Goal: Check status: Check status

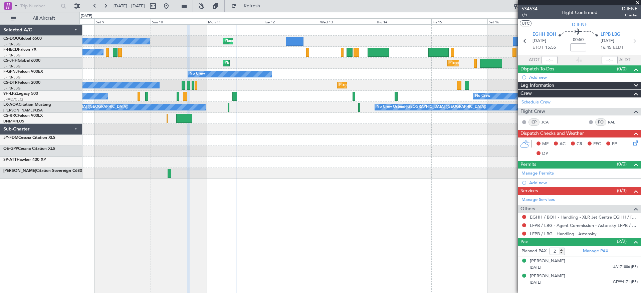
click at [469, 147] on div at bounding box center [359, 151] width 561 height 11
click at [472, 146] on div "Planned Maint [GEOGRAPHIC_DATA] ([GEOGRAPHIC_DATA]) Planned Maint [GEOGRAPHIC_D…" at bounding box center [359, 102] width 561 height 154
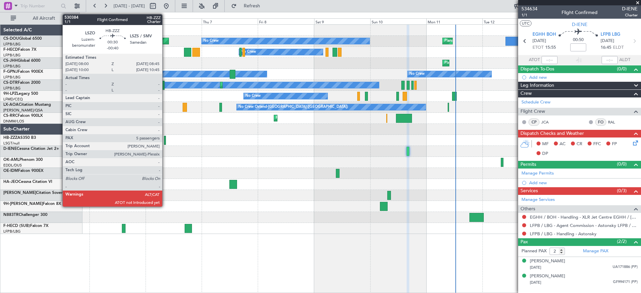
click at [165, 144] on div at bounding box center [165, 140] width 2 height 9
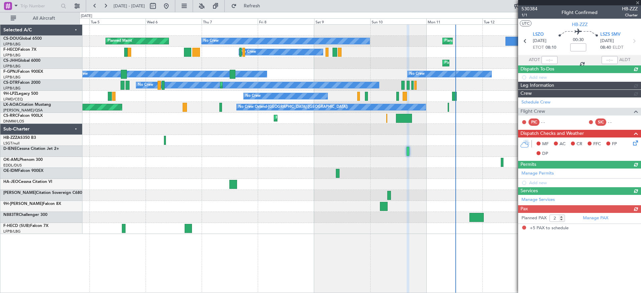
type input "-00:40"
type input "5"
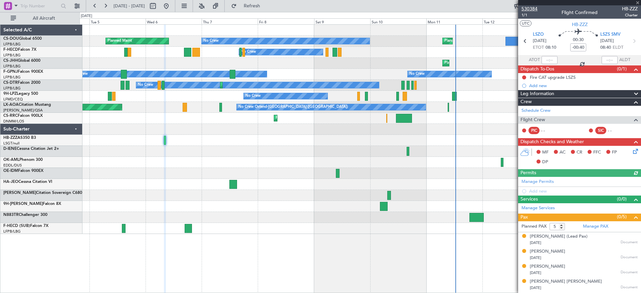
click at [530, 6] on span "530384" at bounding box center [529, 8] width 16 height 7
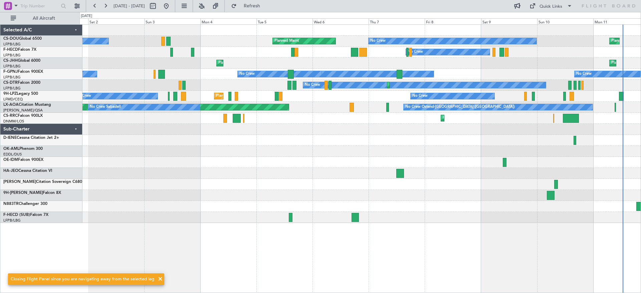
click at [438, 148] on div "Planned Maint [GEOGRAPHIC_DATA] ([GEOGRAPHIC_DATA]) No Crew Planned Maint No Cr…" at bounding box center [359, 124] width 561 height 198
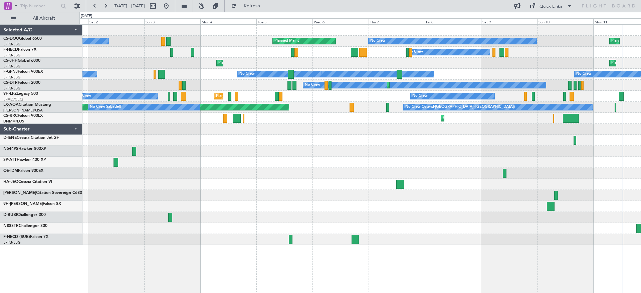
click at [346, 160] on div at bounding box center [359, 162] width 561 height 11
click at [392, 186] on div at bounding box center [359, 184] width 561 height 11
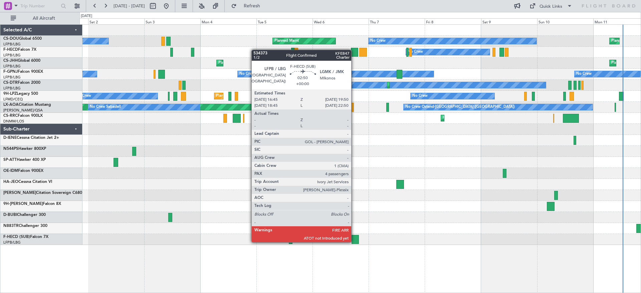
click at [354, 242] on div at bounding box center [354, 239] width 7 height 9
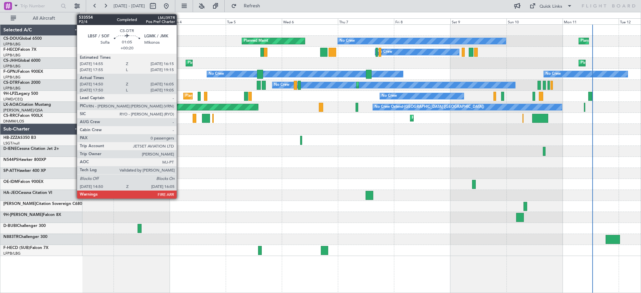
click at [426, 196] on div at bounding box center [359, 195] width 561 height 11
click at [369, 196] on div at bounding box center [369, 195] width 8 height 9
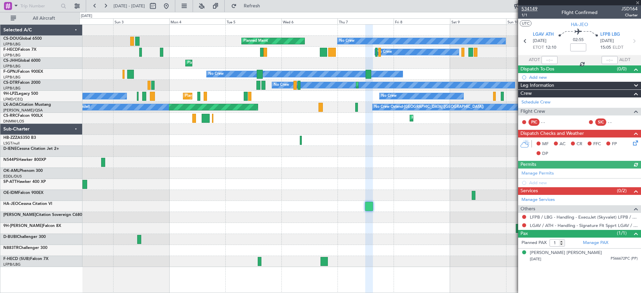
click at [526, 8] on span "534149" at bounding box center [529, 8] width 16 height 7
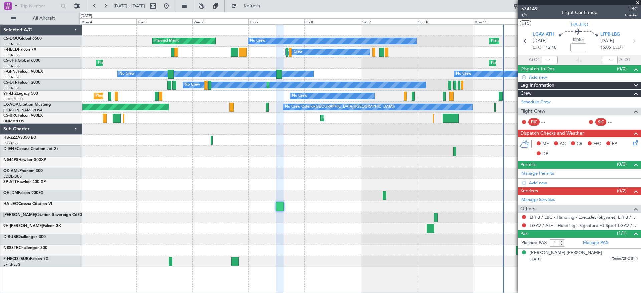
click at [281, 231] on div at bounding box center [359, 228] width 561 height 11
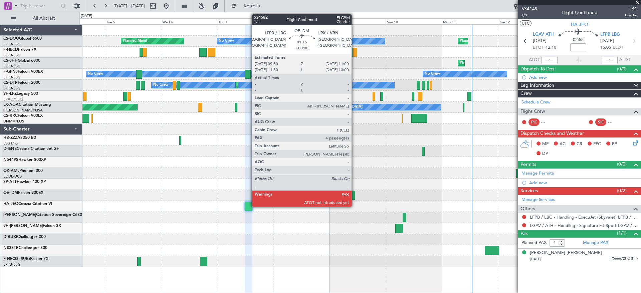
click at [354, 195] on div at bounding box center [353, 195] width 4 height 9
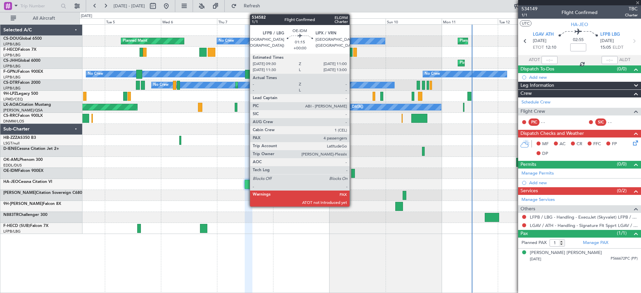
click at [352, 174] on div at bounding box center [353, 173] width 4 height 9
type input "4"
